Goal: Check status: Check status

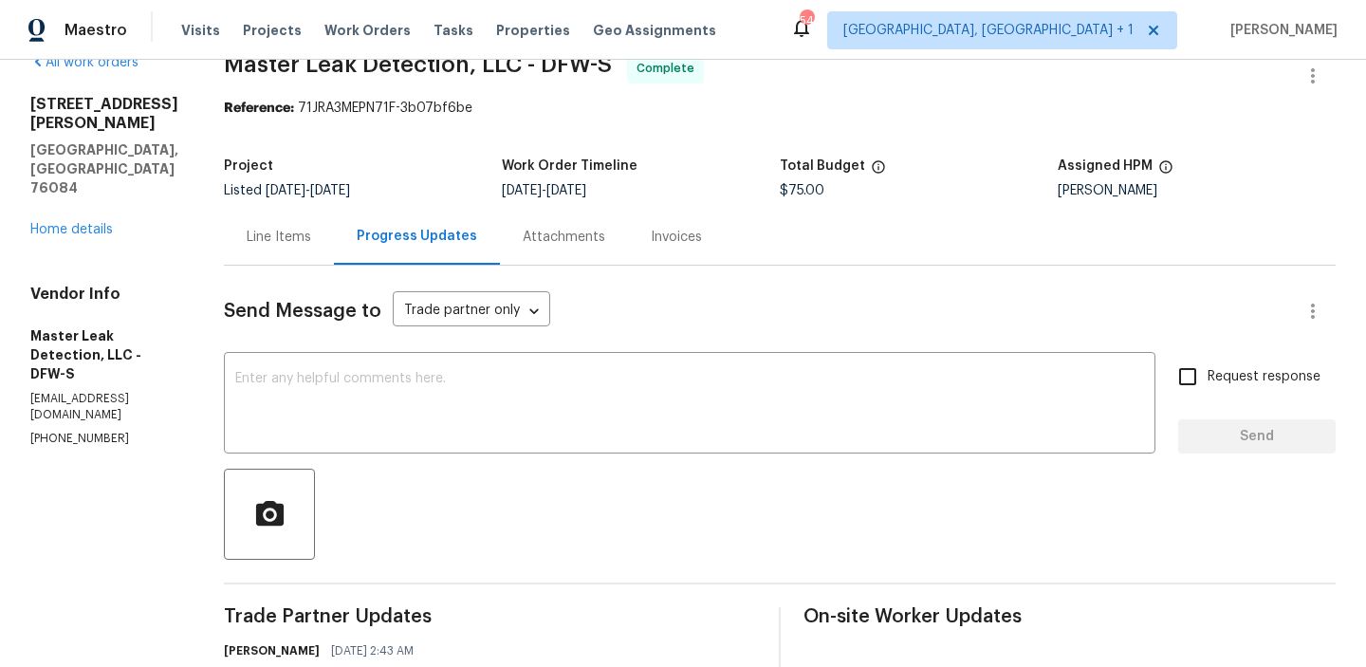
scroll to position [3, 0]
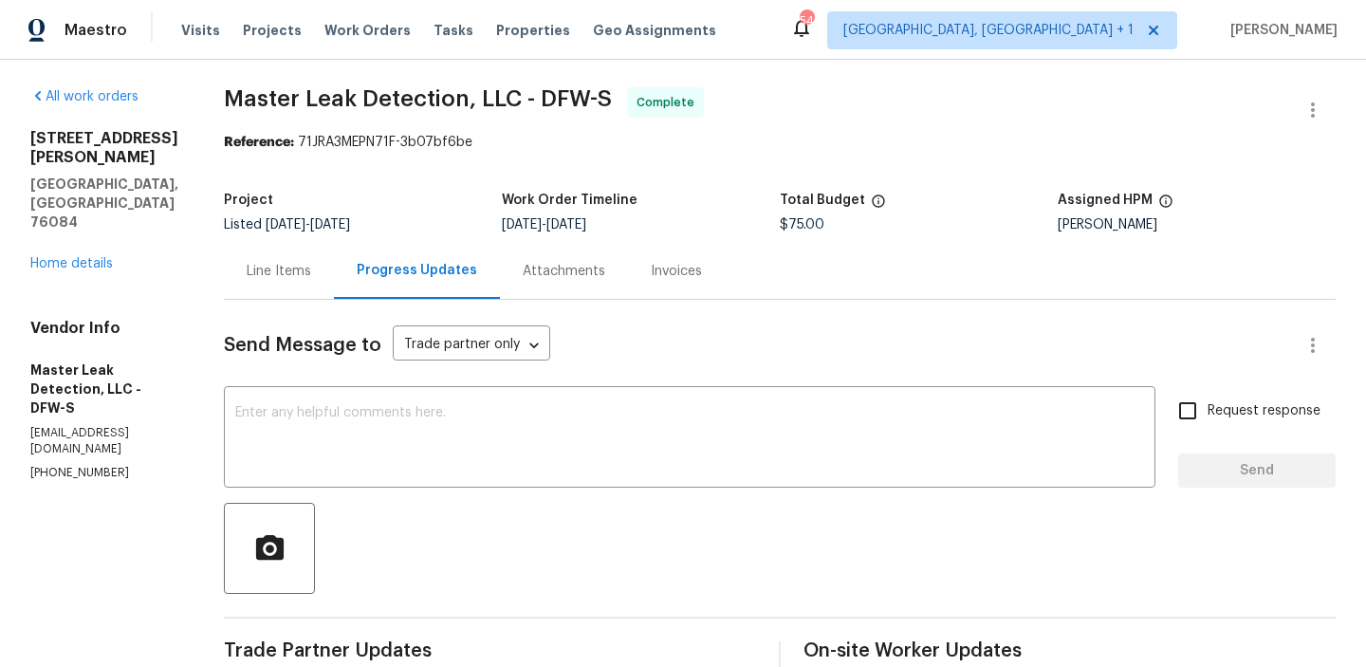
click at [311, 269] on div "Line Items" at bounding box center [279, 271] width 64 height 19
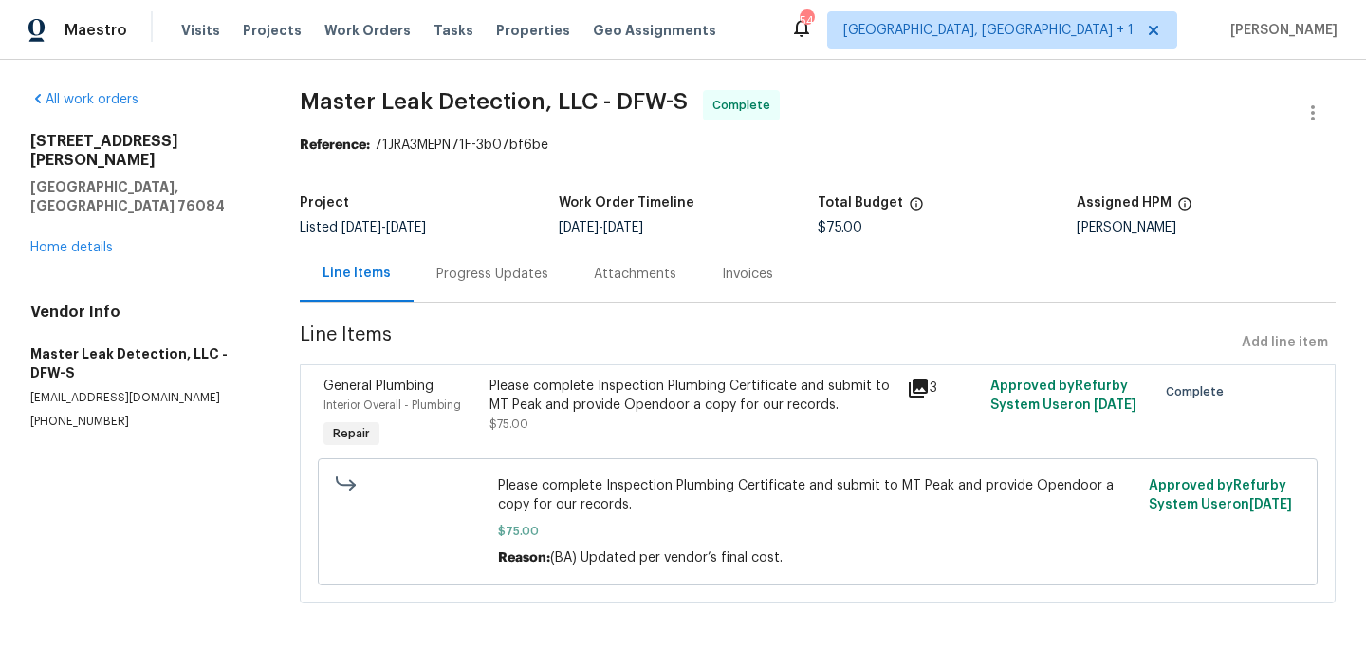
click at [921, 387] on icon at bounding box center [918, 387] width 23 height 23
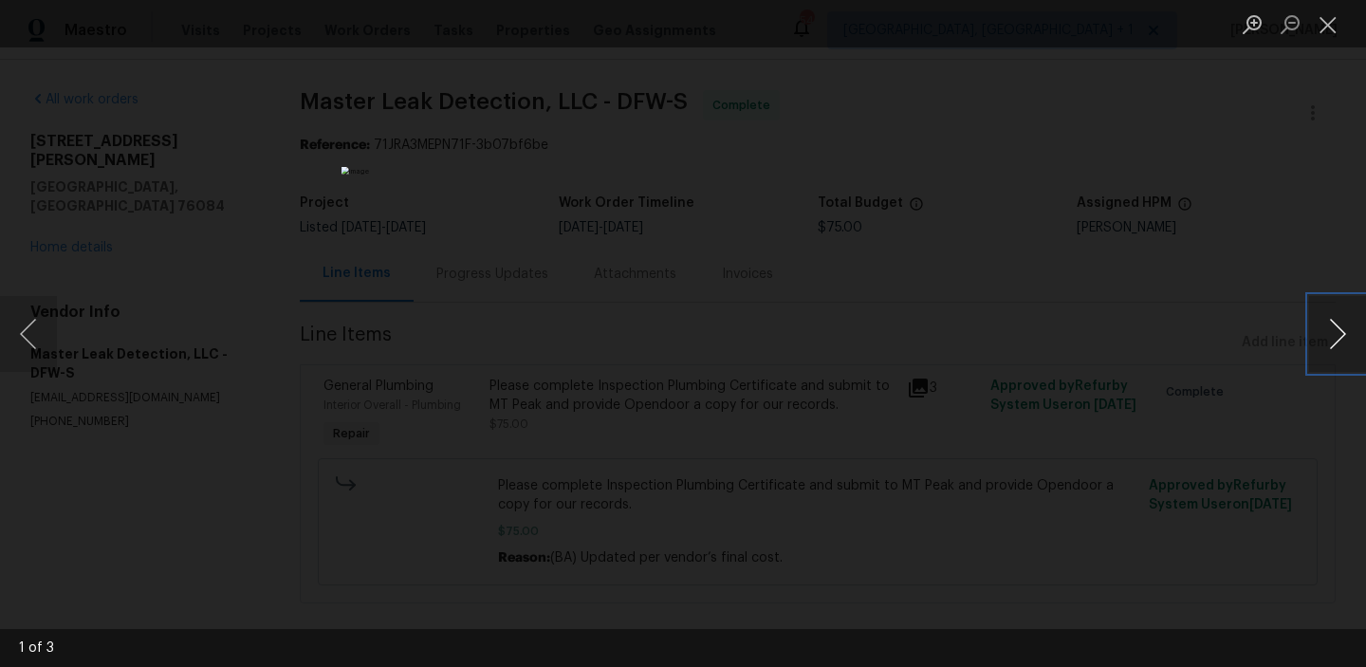
click at [1323, 334] on button "Next image" at bounding box center [1337, 334] width 57 height 76
click at [1332, 30] on button "Close lightbox" at bounding box center [1328, 24] width 38 height 33
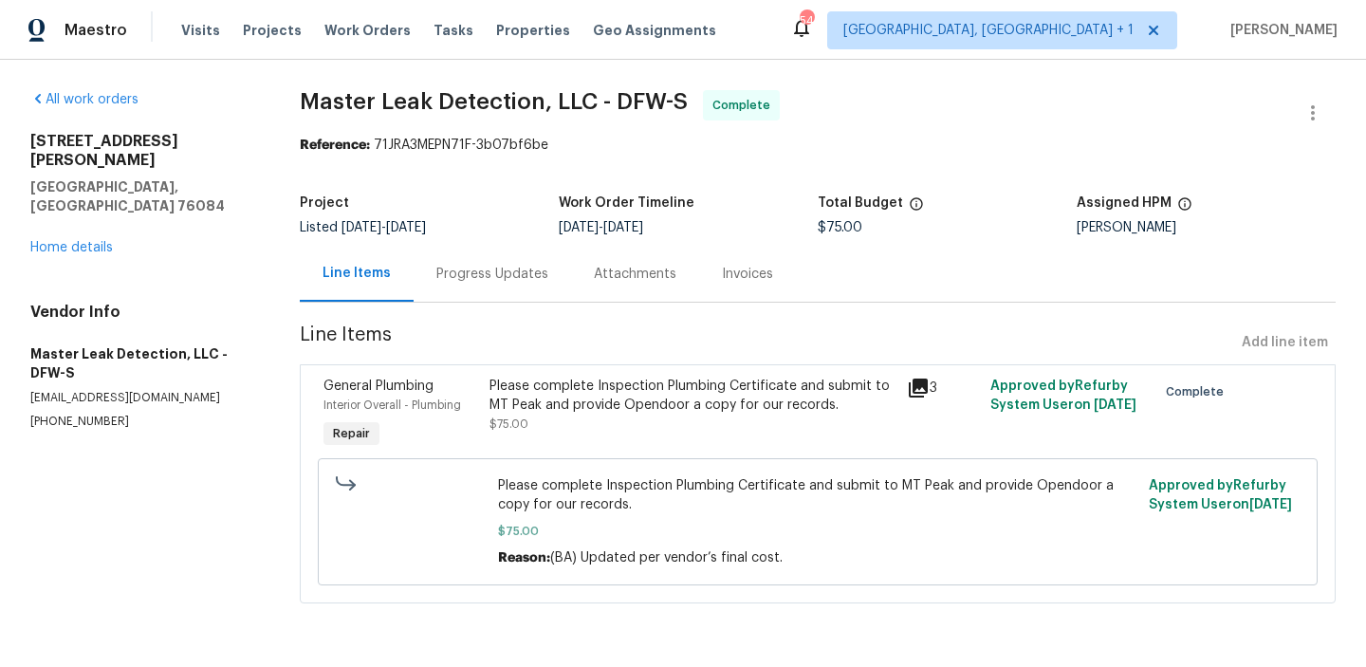
click at [624, 273] on div "Attachments" at bounding box center [635, 274] width 83 height 19
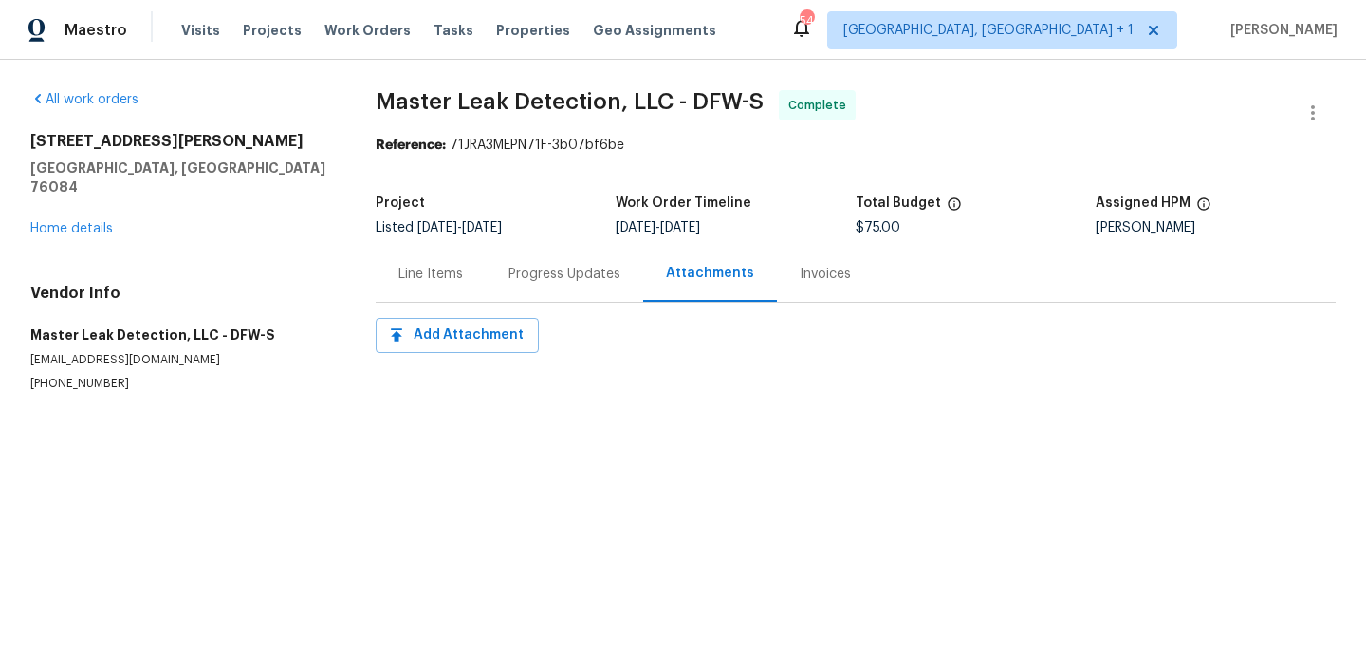
click at [571, 279] on div "Progress Updates" at bounding box center [564, 274] width 112 height 19
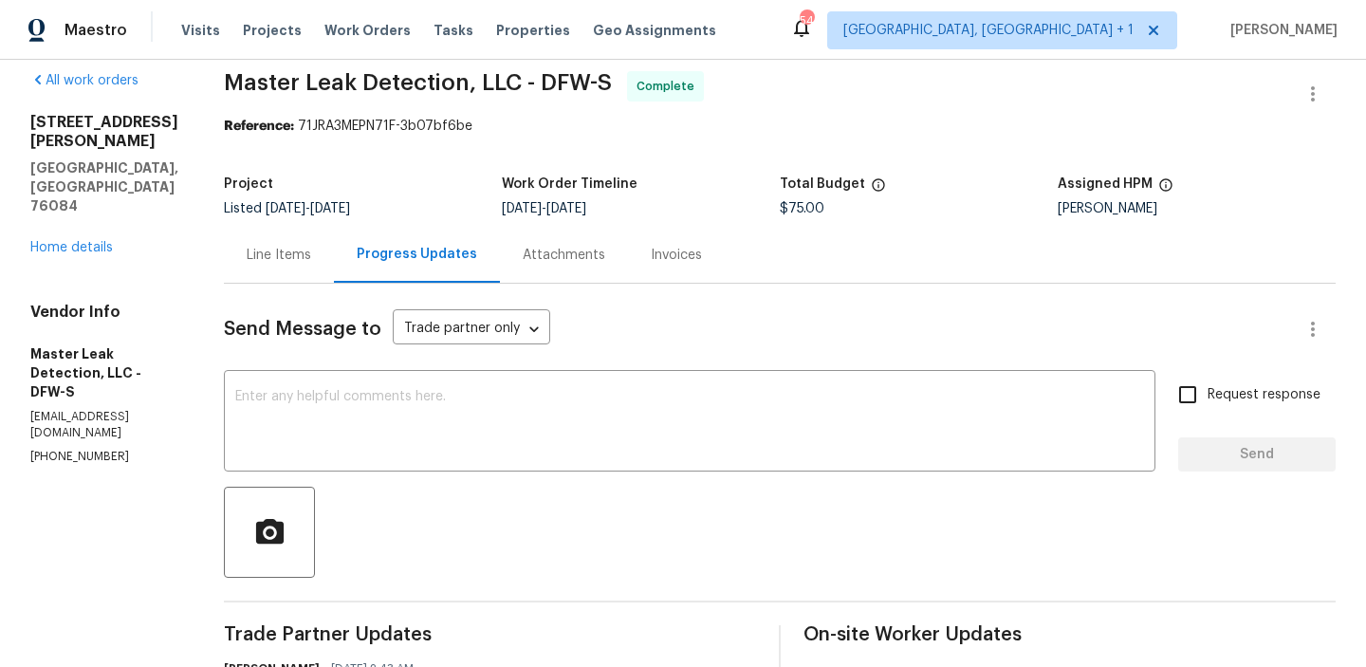
scroll to position [14, 0]
